Goal: Task Accomplishment & Management: Use online tool/utility

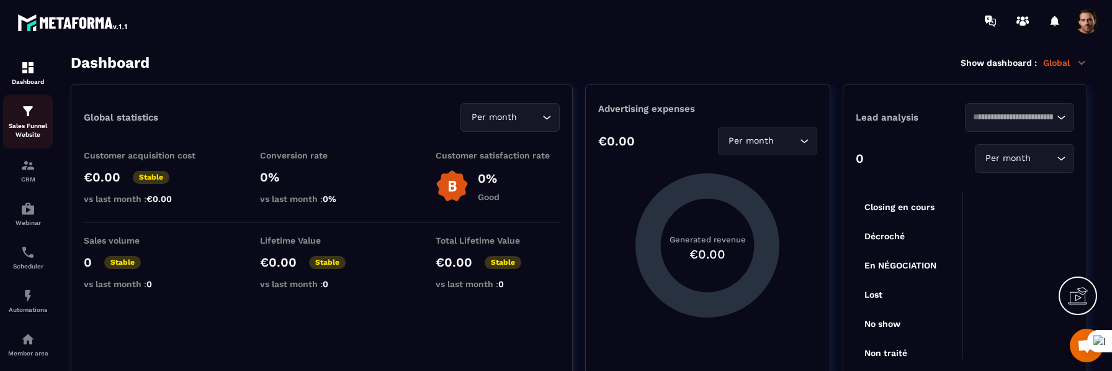
click at [21, 120] on div "Sales Funnel Website" at bounding box center [28, 121] width 50 height 35
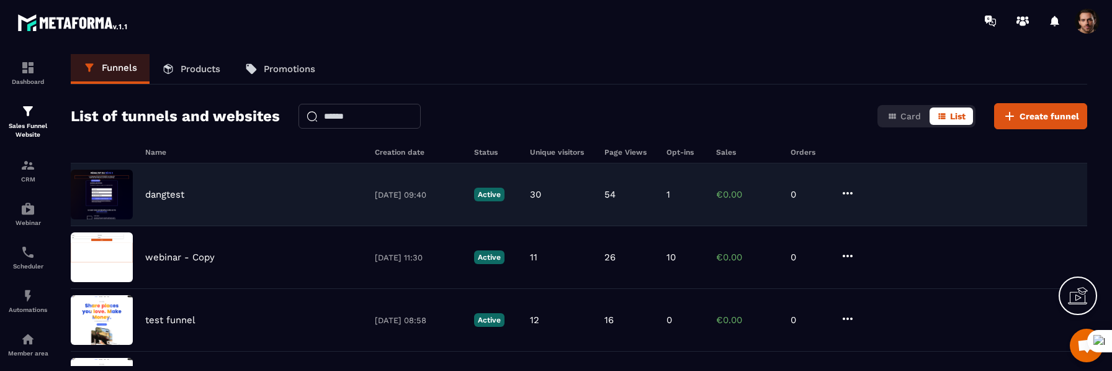
click at [171, 196] on p "dangtest" at bounding box center [164, 194] width 39 height 11
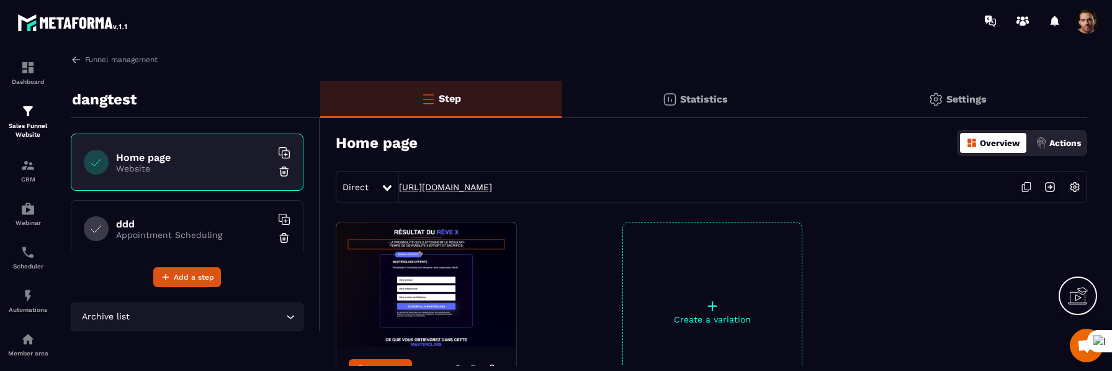
click at [487, 186] on link "[URL][DOMAIN_NAME]" at bounding box center [445, 187] width 93 height 10
click at [38, 155] on link "CRM" at bounding box center [28, 169] width 50 height 43
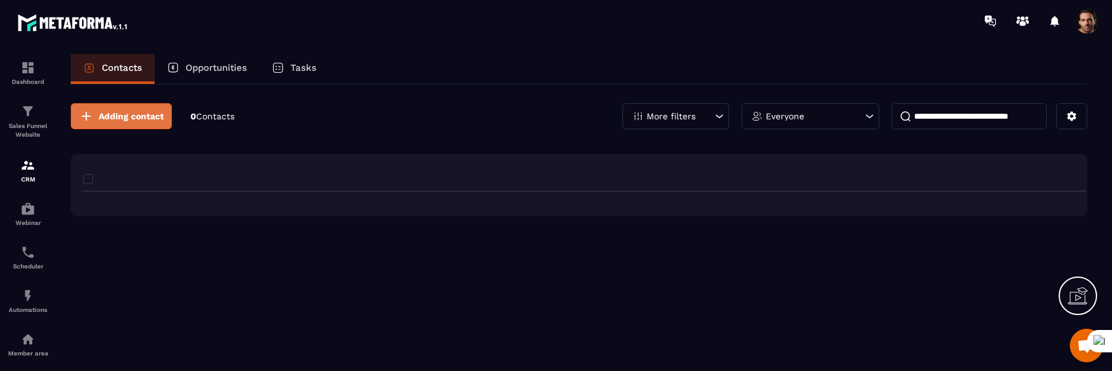
click at [138, 110] on span "Adding contact" at bounding box center [131, 116] width 65 height 12
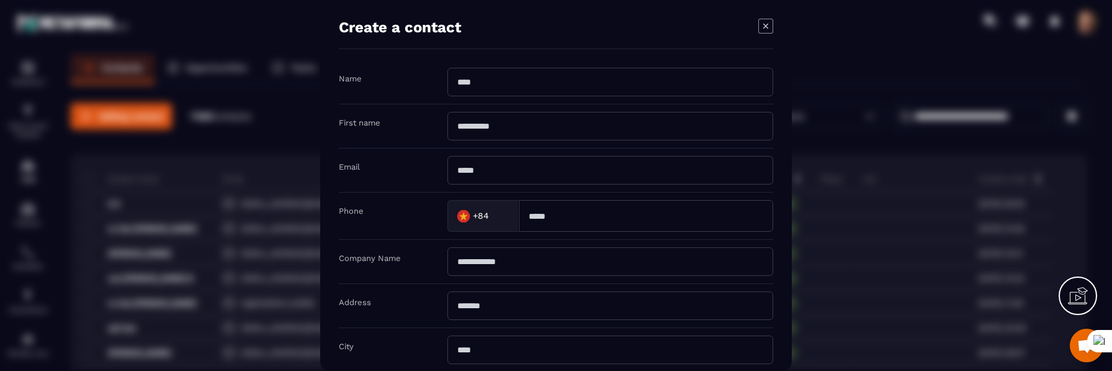
scroll to position [257, 0]
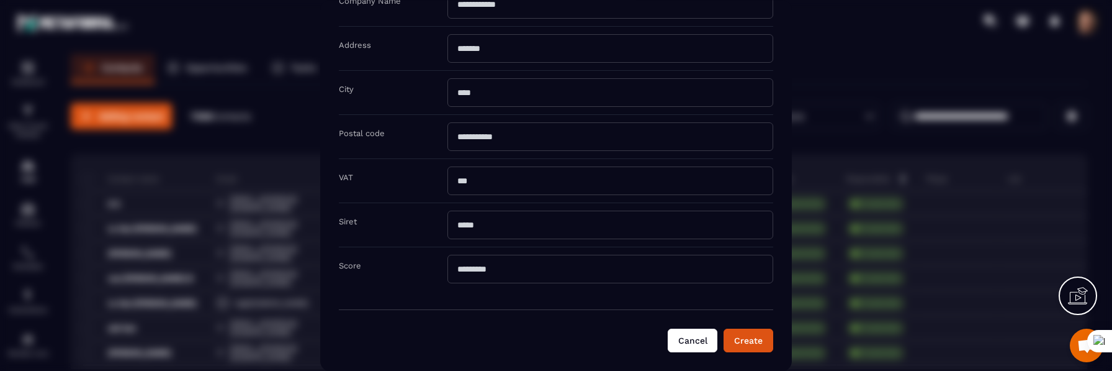
click at [696, 346] on button "Cancel" at bounding box center [693, 340] width 50 height 24
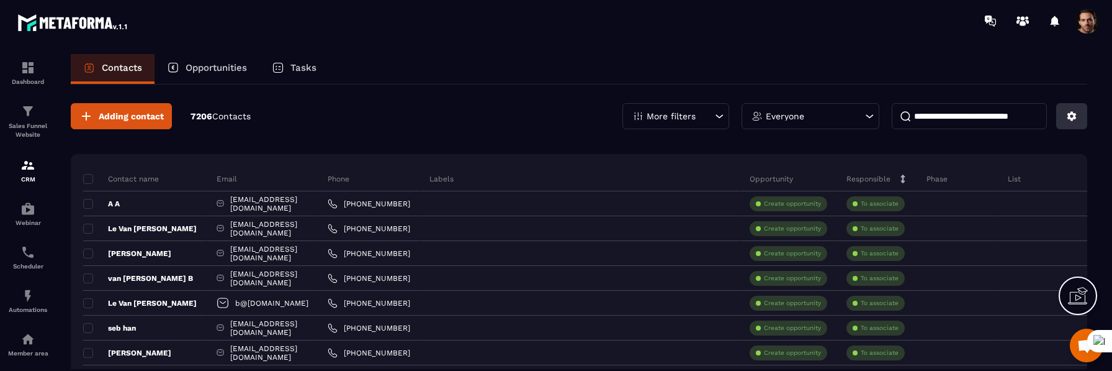
click at [1068, 117] on icon at bounding box center [1072, 116] width 9 height 9
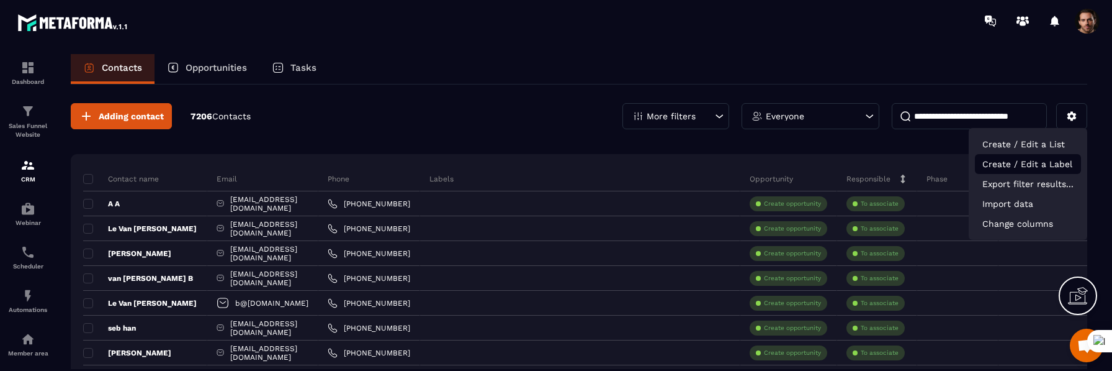
click at [1045, 160] on p "Create / Edit a Label" at bounding box center [1028, 164] width 106 height 20
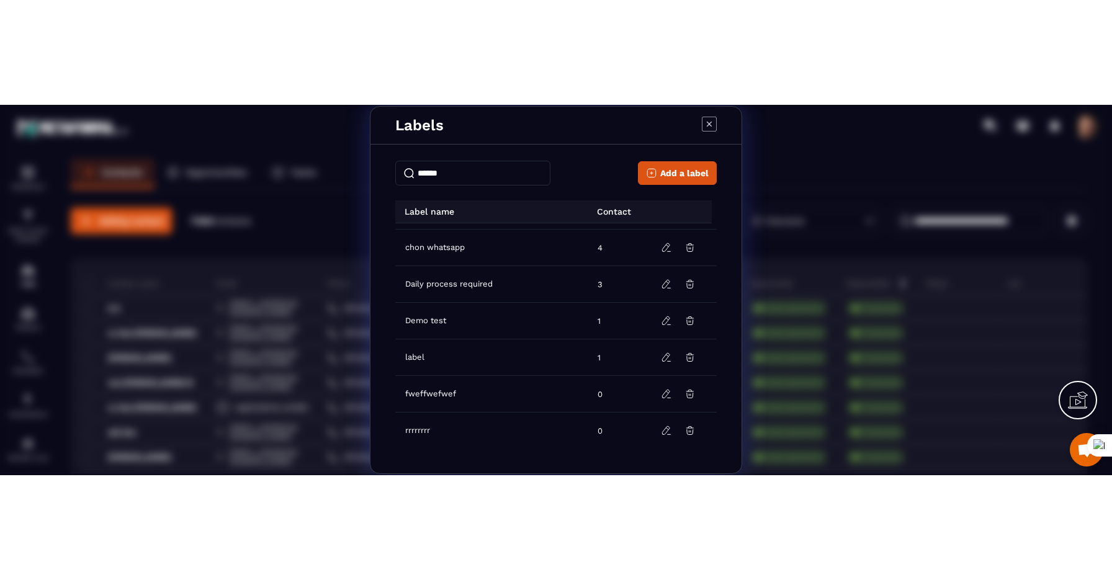
scroll to position [0, 0]
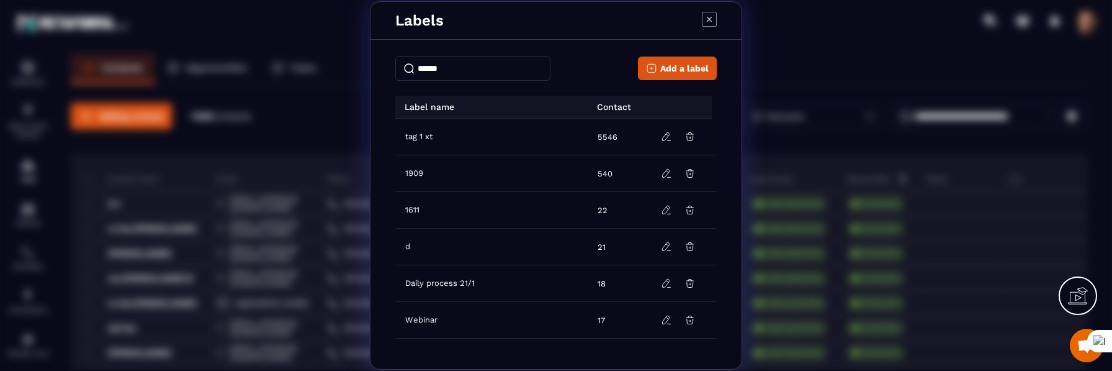
click at [710, 20] on icon "Modal window" at bounding box center [709, 19] width 5 height 5
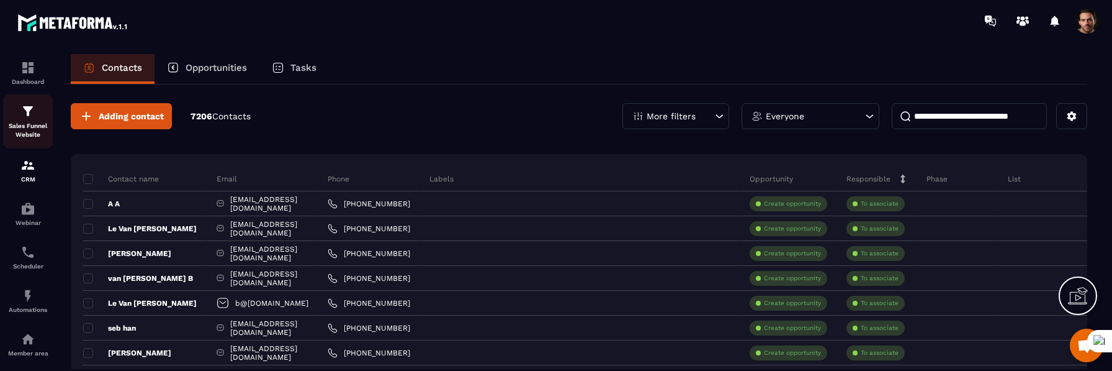
click at [25, 124] on p "Sales Funnel Website" at bounding box center [28, 130] width 50 height 17
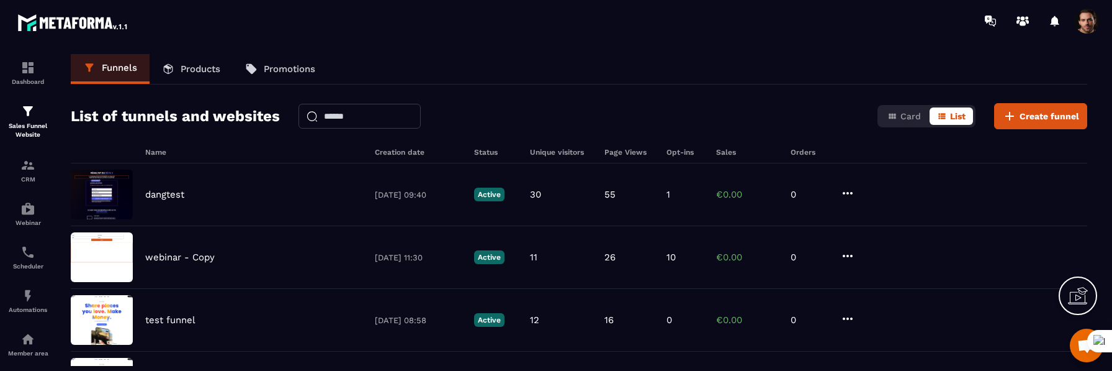
drag, startPoint x: 765, startPoint y: 370, endPoint x: 691, endPoint y: 582, distance: 224.4
click at [691, 370] on html "Dashboard Sales Funnel Website CRM Webinar Scheduler Automations Member area So…" at bounding box center [556, 185] width 1112 height 371
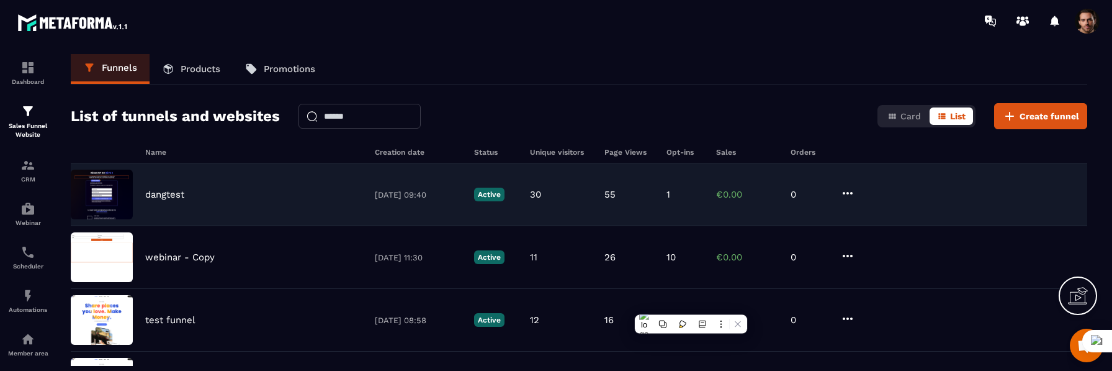
click at [148, 192] on p "dangtest" at bounding box center [164, 194] width 39 height 11
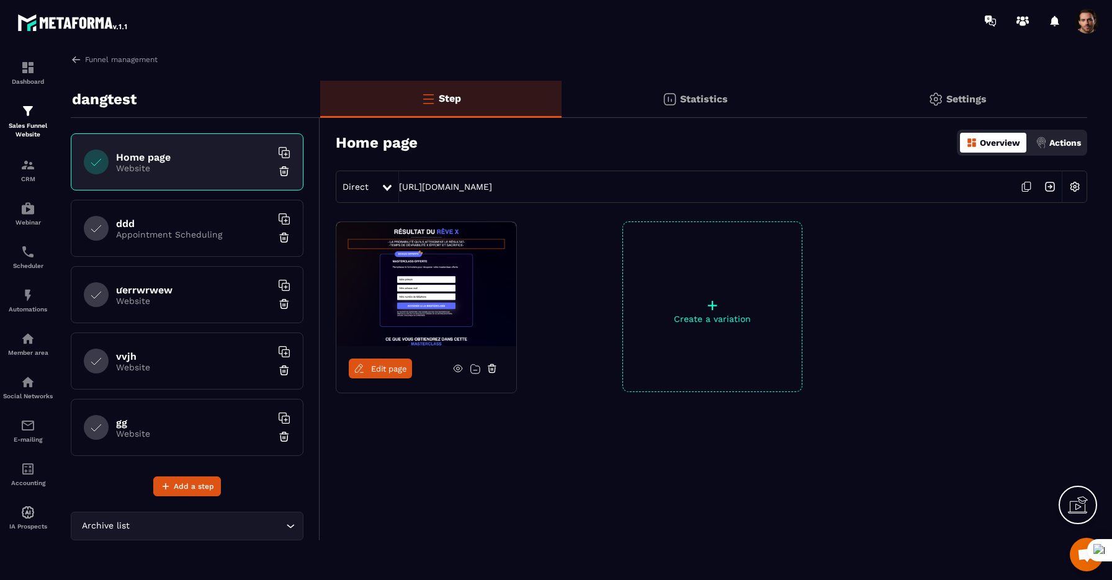
click at [396, 370] on span "Edit page" at bounding box center [389, 368] width 36 height 9
